Goal: Transaction & Acquisition: Book appointment/travel/reservation

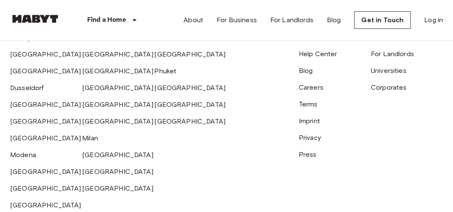
scroll to position [2054, 0]
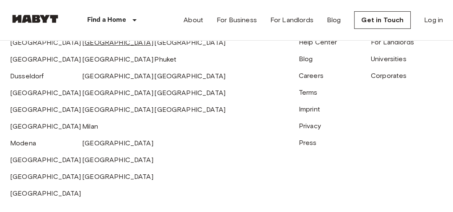
click at [95, 46] on link "[GEOGRAPHIC_DATA]" at bounding box center [117, 43] width 71 height 8
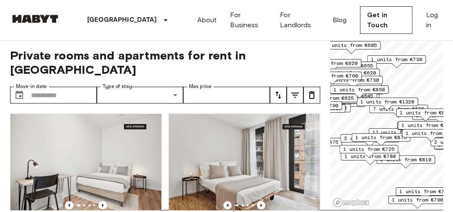
scroll to position [5, 0]
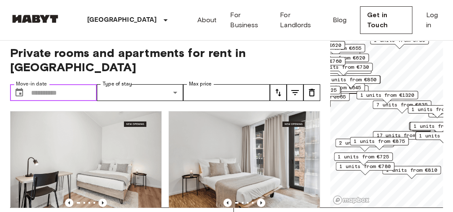
click at [52, 84] on input "Move-in date" at bounding box center [64, 92] width 66 height 17
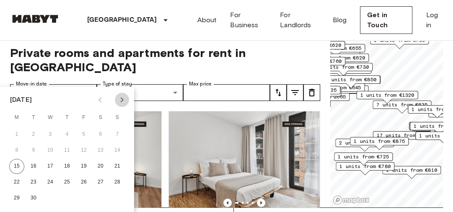
click at [121, 101] on icon "Next month" at bounding box center [122, 100] width 10 height 10
click at [47, 134] on button "1" at bounding box center [50, 134] width 15 height 15
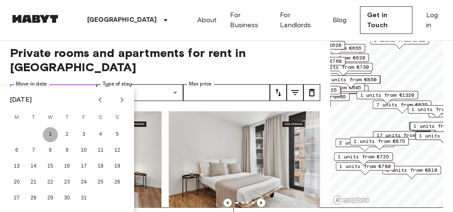
type input "**********"
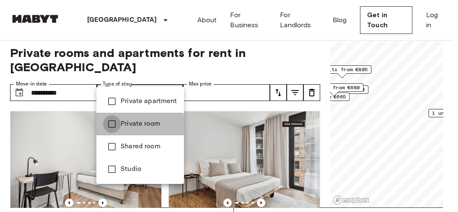
type input "**********"
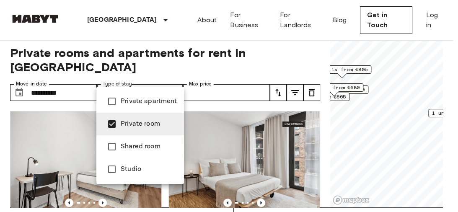
click at [299, 57] on div at bounding box center [229, 106] width 458 height 212
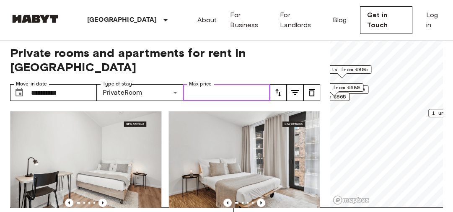
click at [252, 84] on input "Max price" at bounding box center [226, 92] width 87 height 17
click at [180, 104] on div "Private room Lisa-[STREET_ADDRESS] 3 3rd Floor Move-in from [DATE] €760 Monthly" at bounding box center [241, 196] width 158 height 185
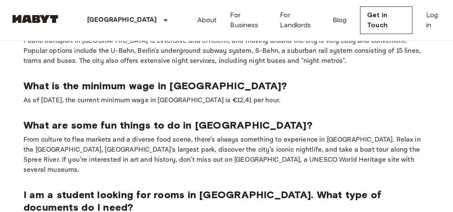
scroll to position [5, 0]
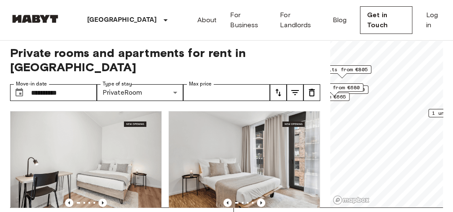
click at [213, 62] on div "**********" at bounding box center [165, 122] width 310 height 172
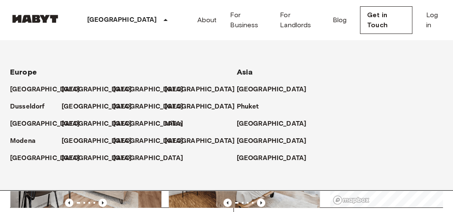
click at [69, 95] on div "[GEOGRAPHIC_DATA]" at bounding box center [88, 103] width 52 height 17
click at [71, 92] on p "[GEOGRAPHIC_DATA]" at bounding box center [98, 90] width 70 height 10
click at [70, 89] on p "[GEOGRAPHIC_DATA]" at bounding box center [98, 90] width 70 height 10
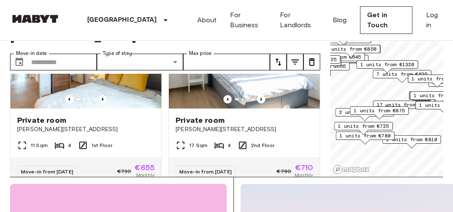
scroll to position [2096, 0]
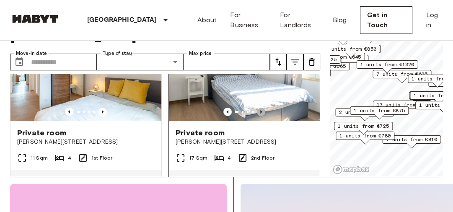
click at [257, 116] on icon "Previous image" at bounding box center [261, 112] width 8 height 8
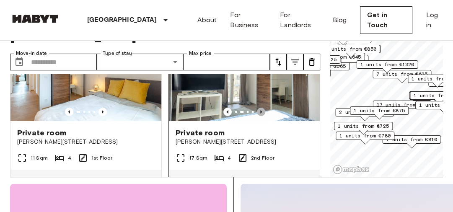
click at [257, 116] on icon "Previous image" at bounding box center [261, 112] width 8 height 8
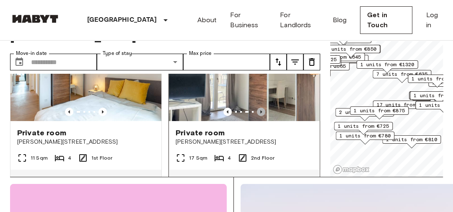
click at [257, 116] on icon "Previous image" at bounding box center [261, 112] width 8 height 8
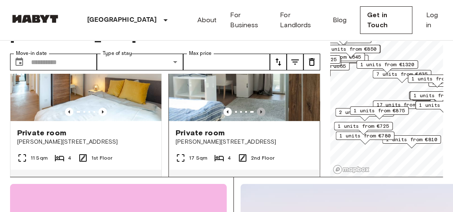
click at [257, 116] on icon "Previous image" at bounding box center [261, 112] width 8 height 8
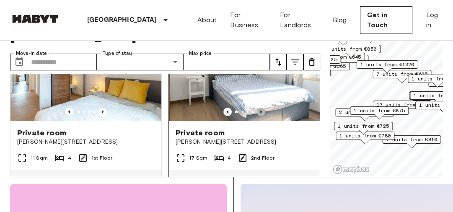
click at [257, 116] on icon "Previous image" at bounding box center [261, 112] width 8 height 8
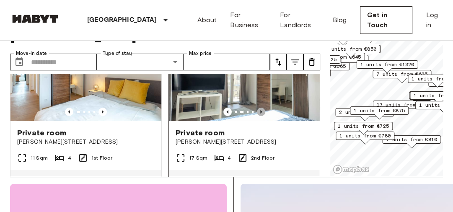
click at [257, 116] on icon "Previous image" at bounding box center [261, 112] width 8 height 8
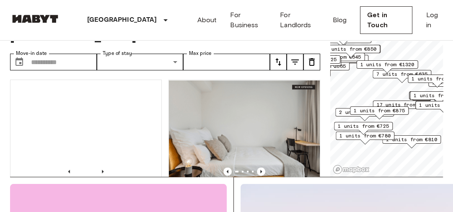
scroll to position [0, 0]
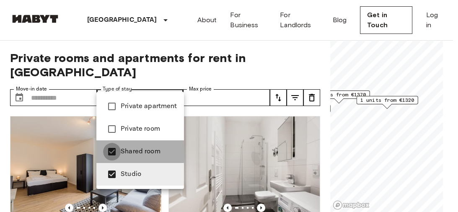
type input "******"
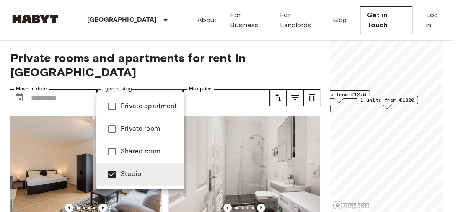
click at [295, 54] on div at bounding box center [229, 106] width 458 height 212
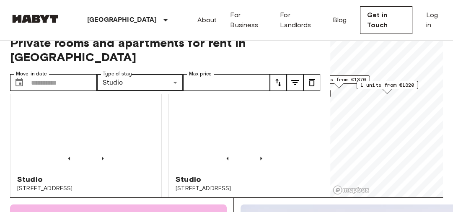
scroll to position [603, 0]
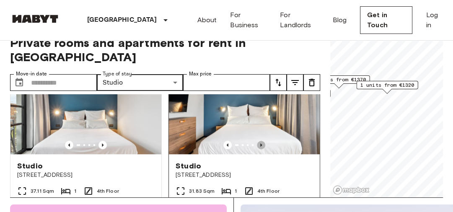
click at [258, 141] on icon "Previous image" at bounding box center [261, 145] width 8 height 8
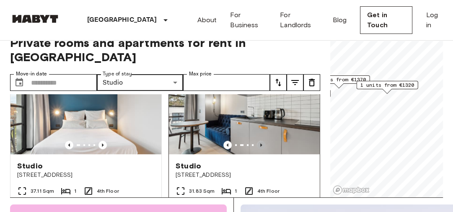
click at [258, 141] on icon "Previous image" at bounding box center [261, 145] width 8 height 8
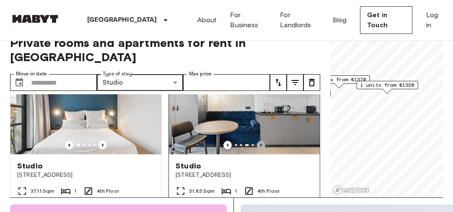
click at [258, 141] on icon "Previous image" at bounding box center [261, 145] width 8 height 8
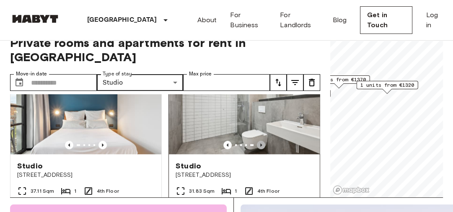
click at [258, 141] on icon "Previous image" at bounding box center [261, 145] width 8 height 8
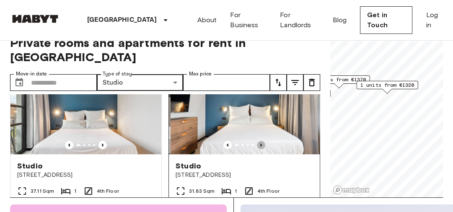
click at [258, 141] on icon "Previous image" at bounding box center [261, 145] width 8 height 8
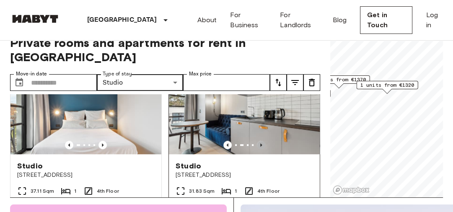
click at [258, 141] on icon "Previous image" at bounding box center [261, 145] width 8 height 8
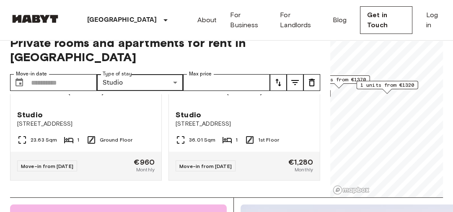
scroll to position [1788, 0]
